Goal: Task Accomplishment & Management: Manage account settings

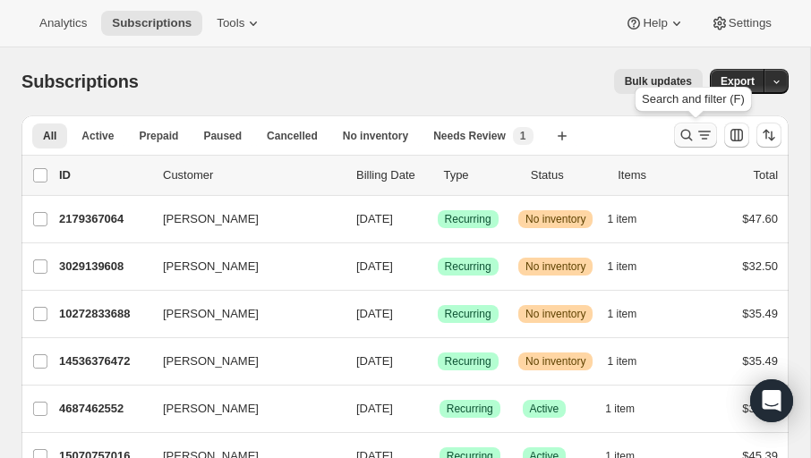
click at [690, 133] on icon "Search and filter results" at bounding box center [687, 136] width 12 height 12
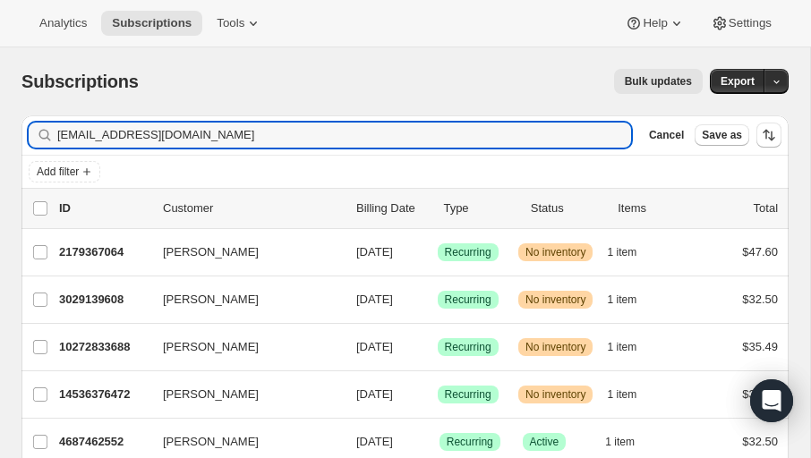
type input "[EMAIL_ADDRESS][DOMAIN_NAME]"
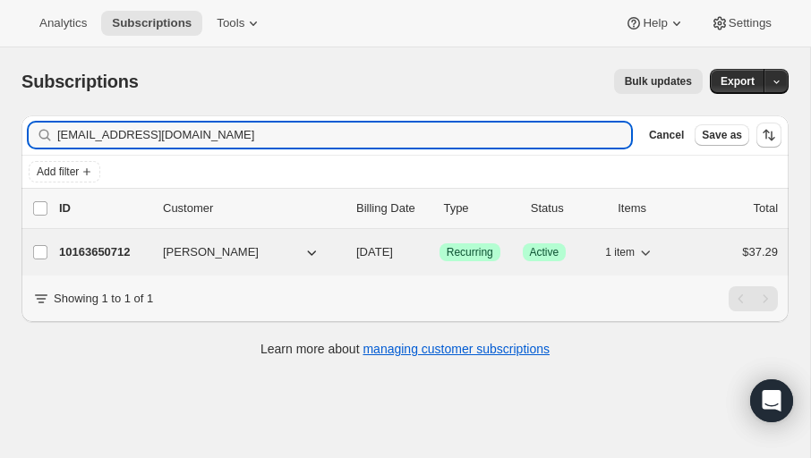
click at [141, 245] on p "10163650712" at bounding box center [103, 252] width 89 height 18
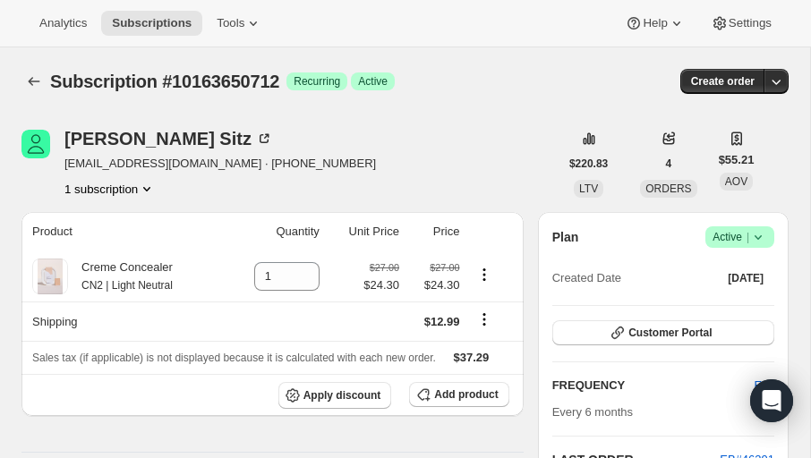
click at [758, 238] on icon at bounding box center [757, 237] width 7 height 4
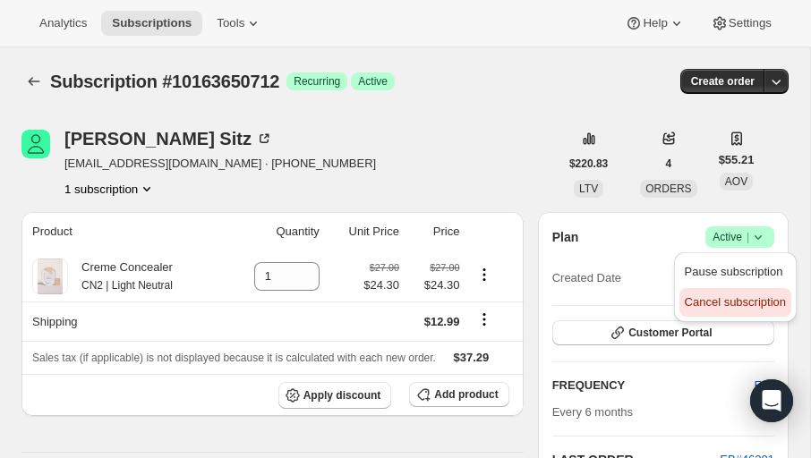
click at [729, 300] on span "Cancel subscription" at bounding box center [734, 301] width 101 height 13
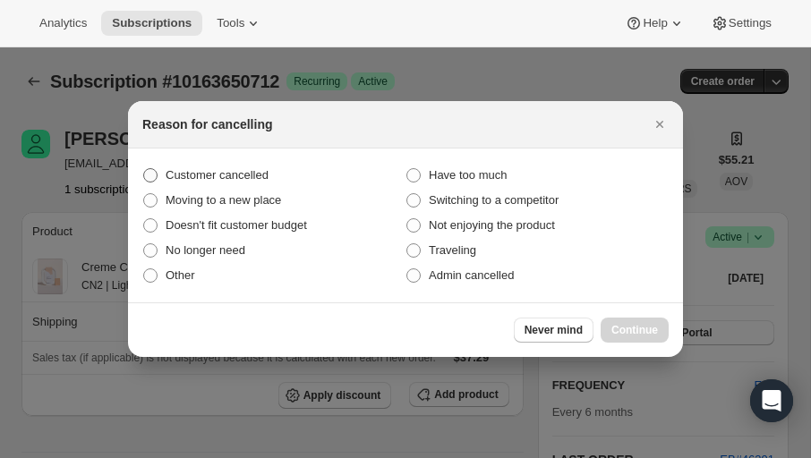
click at [149, 181] on span ":rbv:" at bounding box center [150, 175] width 14 height 14
click at [144, 169] on input "Customer cancelled" at bounding box center [143, 168] width 1 height 1
radio input "true"
click at [626, 323] on span "Continue" at bounding box center [634, 330] width 47 height 14
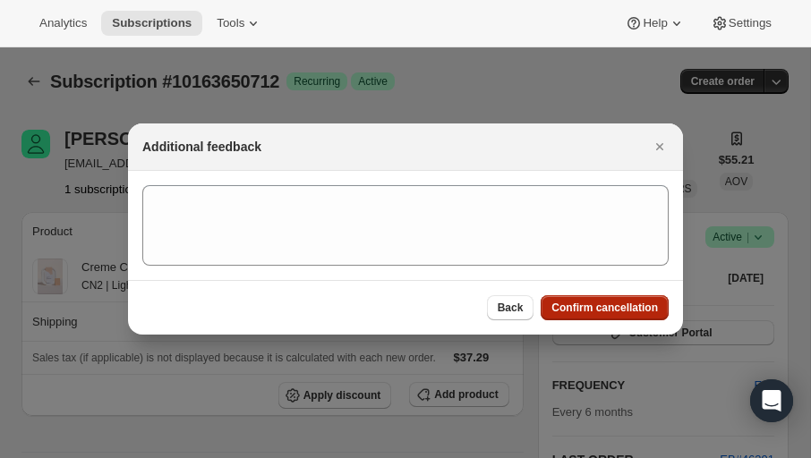
click at [624, 311] on span "Confirm cancellation" at bounding box center [604, 308] width 106 height 14
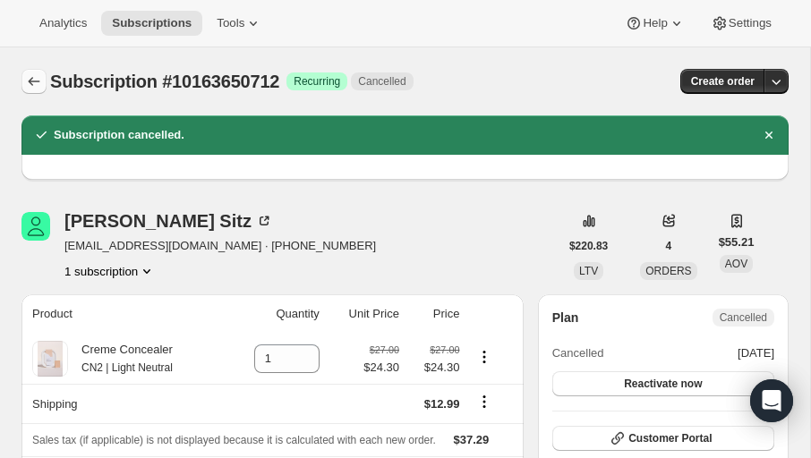
click at [35, 84] on icon "Subscriptions" at bounding box center [34, 81] width 18 height 18
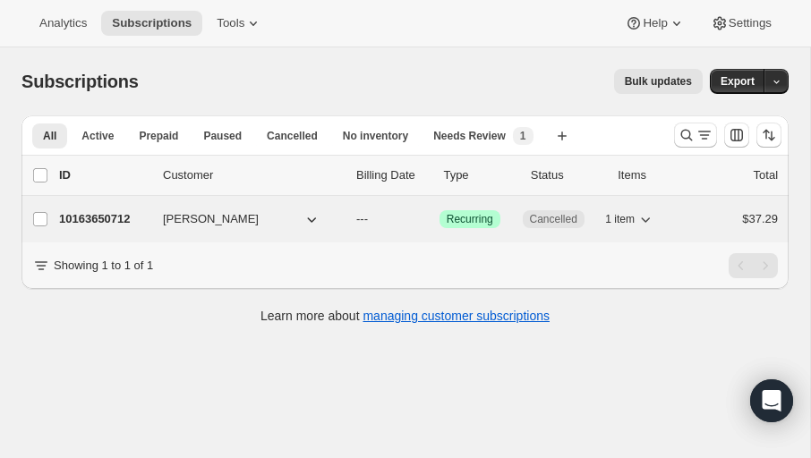
click at [479, 216] on span "Recurring" at bounding box center [469, 219] width 47 height 14
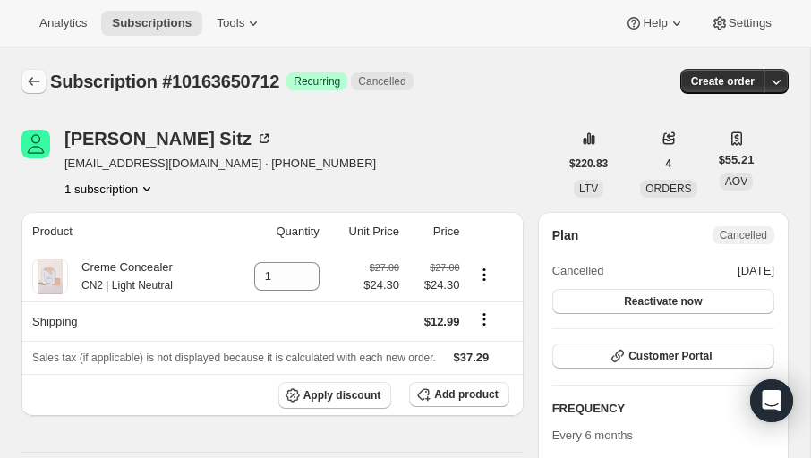
click at [30, 78] on icon "Subscriptions" at bounding box center [34, 81] width 18 height 18
